Goal: Task Accomplishment & Management: Manage account settings

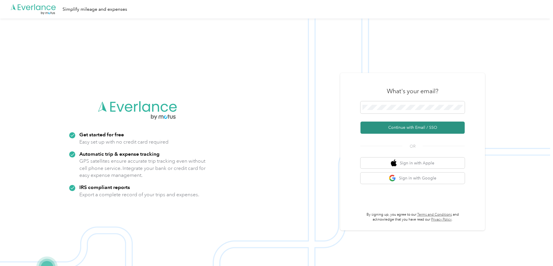
click at [397, 126] on button "Continue with Email / SSO" at bounding box center [412, 128] width 104 height 12
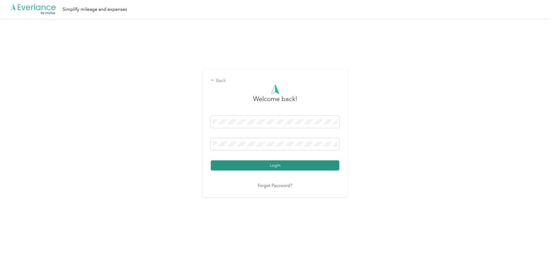
click at [282, 165] on button "Login" at bounding box center [275, 165] width 129 height 10
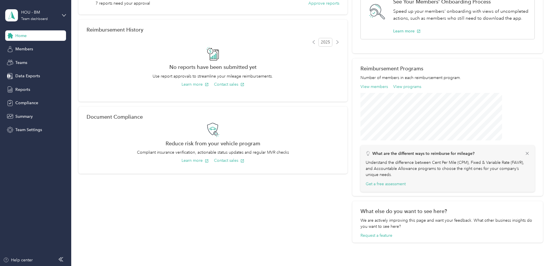
scroll to position [137, 0]
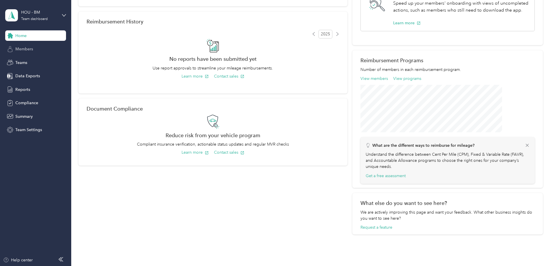
click at [23, 46] on span "Members" at bounding box center [24, 49] width 18 height 6
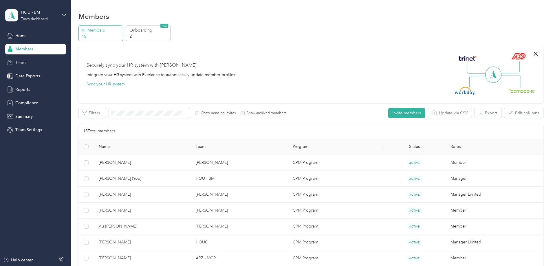
click at [18, 65] on span "Teams" at bounding box center [21, 63] width 12 height 6
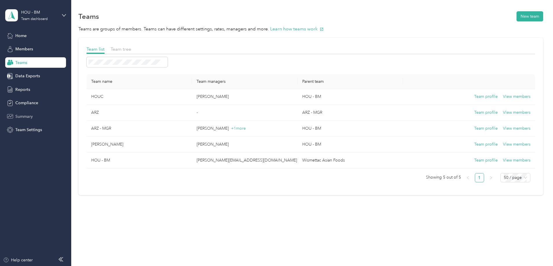
click at [31, 117] on span "Summary" at bounding box center [23, 116] width 17 height 6
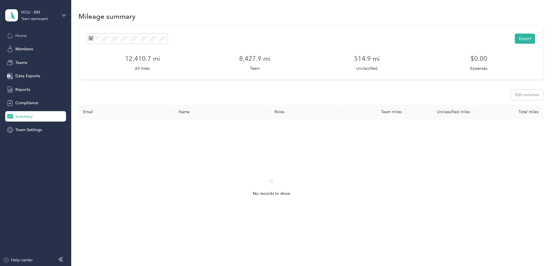
click at [25, 37] on span "Home" at bounding box center [20, 36] width 11 height 6
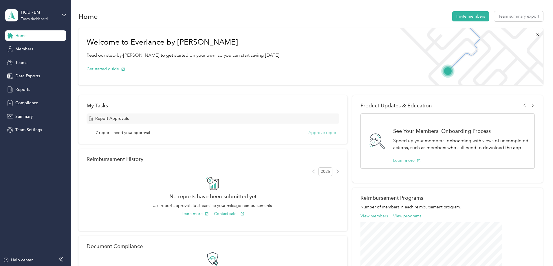
click at [319, 133] on button "Approve reports" at bounding box center [323, 133] width 31 height 6
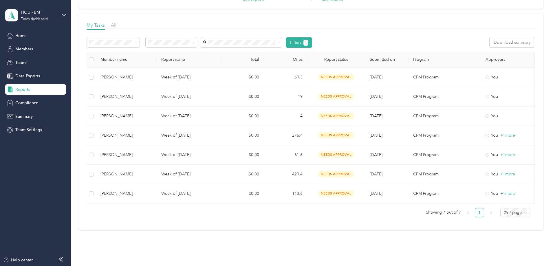
scroll to position [72, 0]
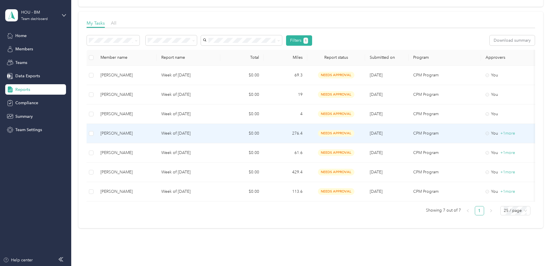
click at [211, 137] on td "Week of [DATE]" at bounding box center [189, 133] width 64 height 19
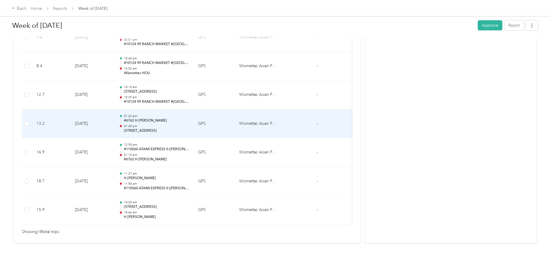
scroll to position [519, 0]
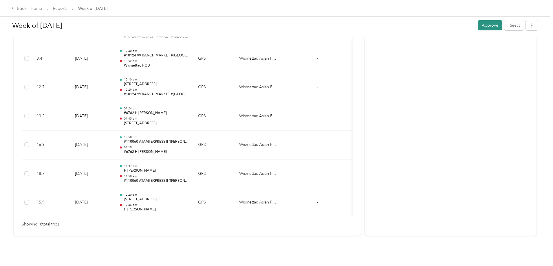
click at [478, 24] on button "Approve" at bounding box center [490, 25] width 25 height 10
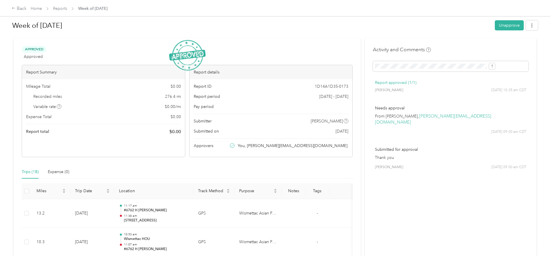
scroll to position [0, 0]
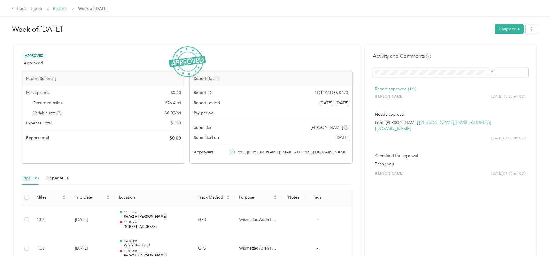
click at [67, 10] on link "Reports" at bounding box center [60, 8] width 14 height 5
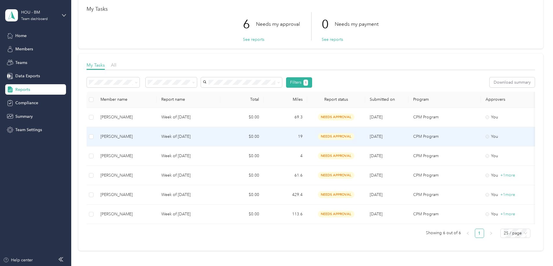
scroll to position [79, 0]
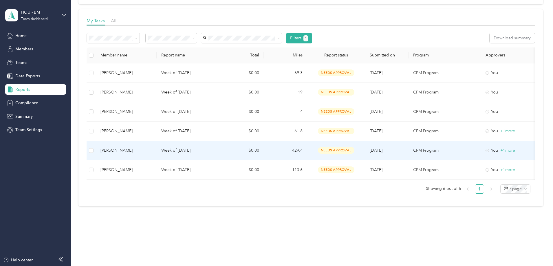
click at [211, 147] on p "Week of [DATE]" at bounding box center [188, 150] width 54 height 6
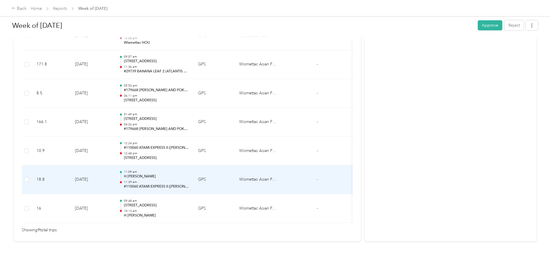
scroll to position [238, 0]
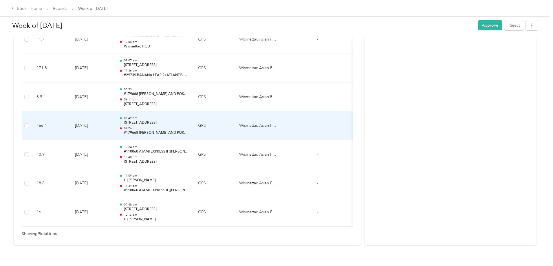
click at [179, 135] on p "#179668 [PERSON_NAME] AND POKE (TLLT FOOD INC)" at bounding box center [156, 132] width 65 height 5
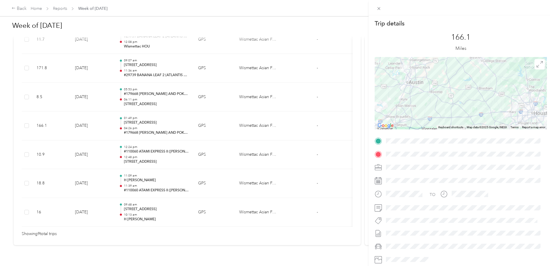
click at [181, 76] on div "Trip details This trip cannot be edited because it is either under review, appr…" at bounding box center [276, 133] width 553 height 266
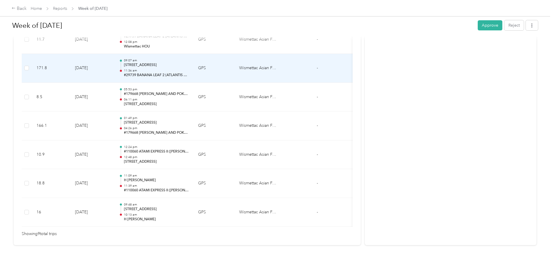
click at [193, 83] on td "09:07 am [STREET_ADDRESS] 11:36 am #29739 BANANA LEAF 2 (ATLANTIS FUSION LLC)" at bounding box center [153, 68] width 79 height 29
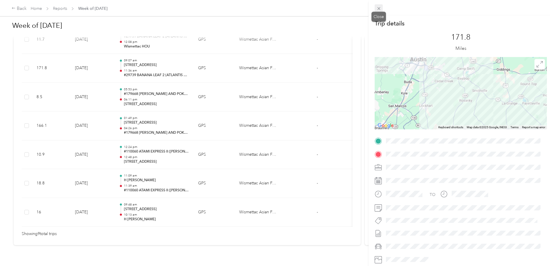
click at [378, 8] on icon at bounding box center [378, 8] width 3 height 3
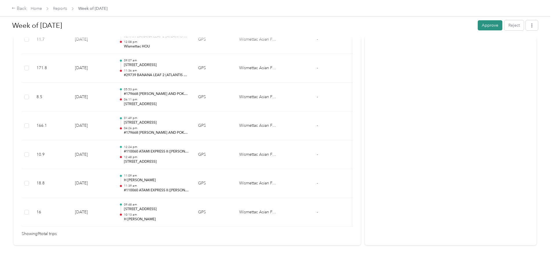
click at [478, 24] on button "Approve" at bounding box center [490, 25] width 25 height 10
click at [67, 9] on link "Reports" at bounding box center [60, 8] width 14 height 5
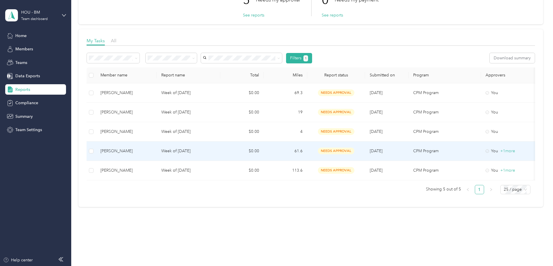
scroll to position [60, 0]
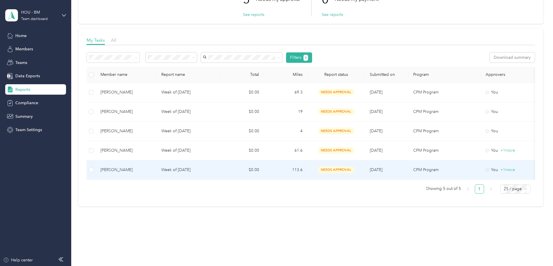
click at [152, 168] on div "[PERSON_NAME]" at bounding box center [126, 170] width 52 height 6
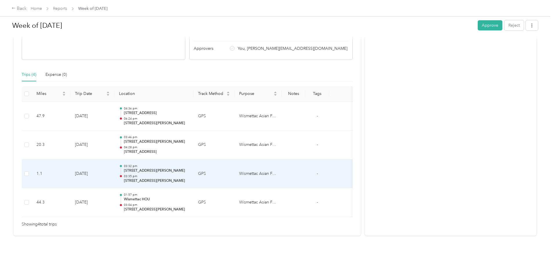
scroll to position [116, 0]
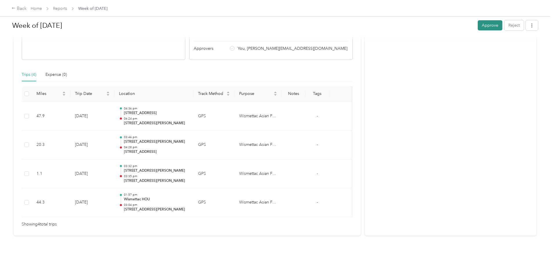
click at [478, 26] on button "Approve" at bounding box center [490, 25] width 25 height 10
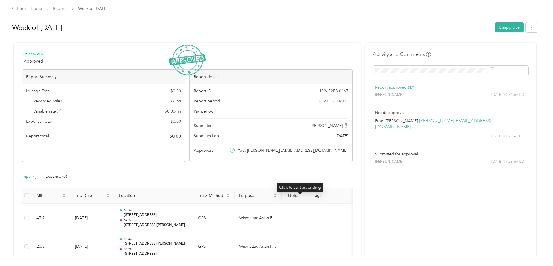
scroll to position [0, 0]
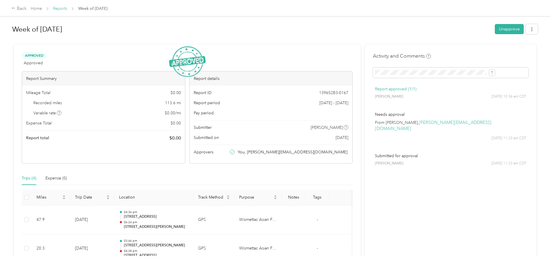
click at [67, 10] on link "Reports" at bounding box center [60, 8] width 14 height 5
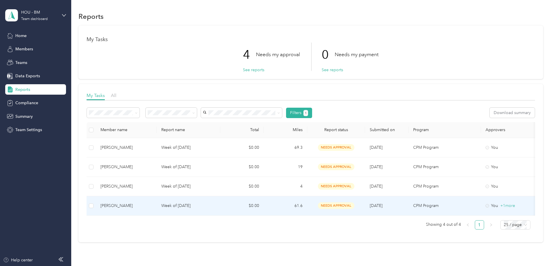
click at [152, 206] on div "[PERSON_NAME]" at bounding box center [126, 206] width 52 height 6
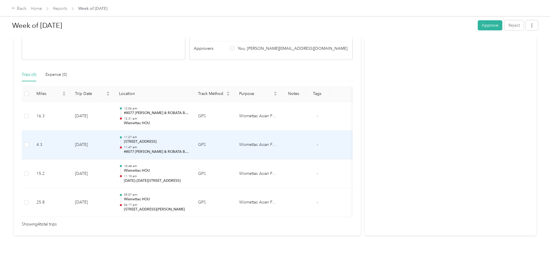
scroll to position [116, 0]
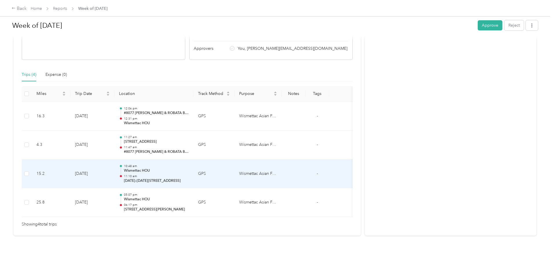
click at [189, 178] on p "[DATE]–[DATE][STREET_ADDRESS]" at bounding box center [156, 180] width 65 height 5
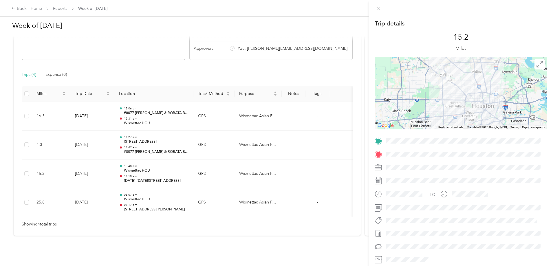
click at [180, 197] on div "Trip details This trip cannot be edited because it is either under review, appr…" at bounding box center [276, 133] width 553 height 266
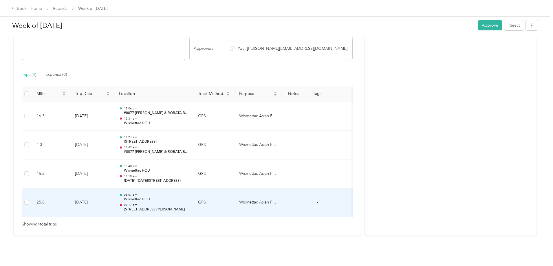
click at [115, 198] on td "[DATE]" at bounding box center [92, 202] width 44 height 29
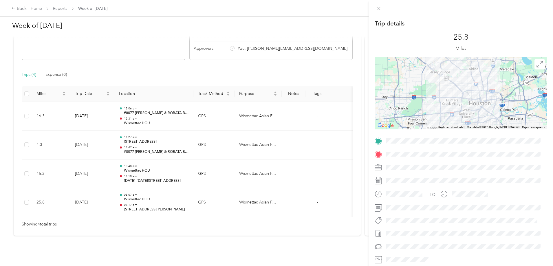
click at [193, 138] on div "Trip details This trip cannot be edited because it is either under review, appr…" at bounding box center [276, 133] width 553 height 266
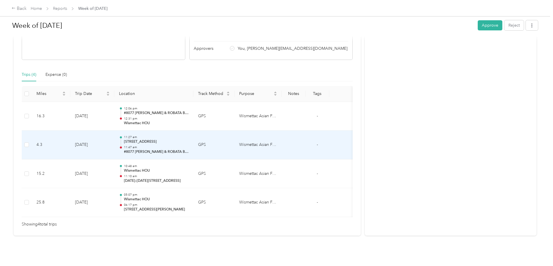
click at [180, 145] on p "11:47 am" at bounding box center [156, 147] width 65 height 4
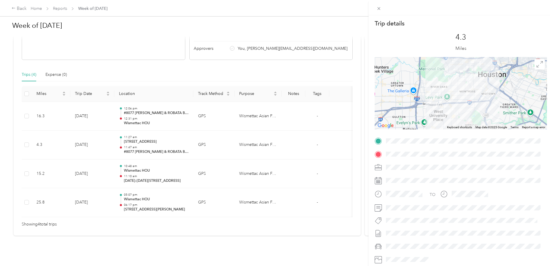
click at [179, 113] on div "Trip details This trip cannot be edited because it is either under review, appr…" at bounding box center [276, 133] width 553 height 266
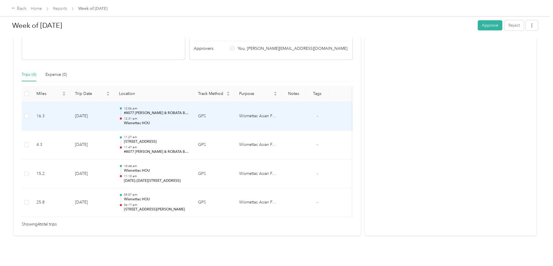
click at [179, 121] on p "Wismettac HOU" at bounding box center [156, 123] width 65 height 5
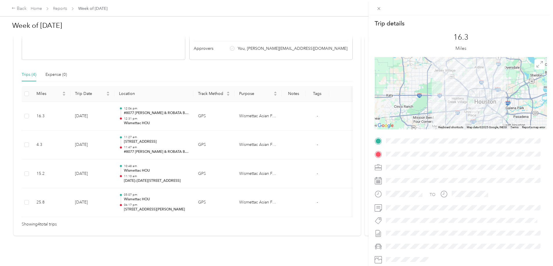
click at [111, 7] on div "Trip details This trip cannot be edited because it is either under review, appr…" at bounding box center [276, 133] width 553 height 266
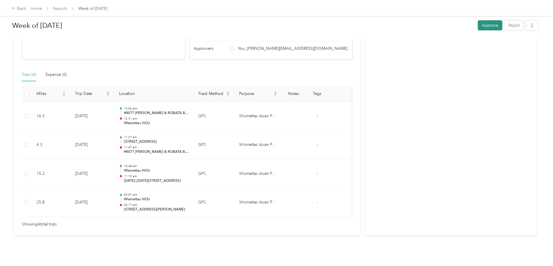
click at [478, 26] on button "Approve" at bounding box center [490, 25] width 25 height 10
click at [67, 8] on link "Reports" at bounding box center [60, 8] width 14 height 5
